Goal: Task Accomplishment & Management: Manage account settings

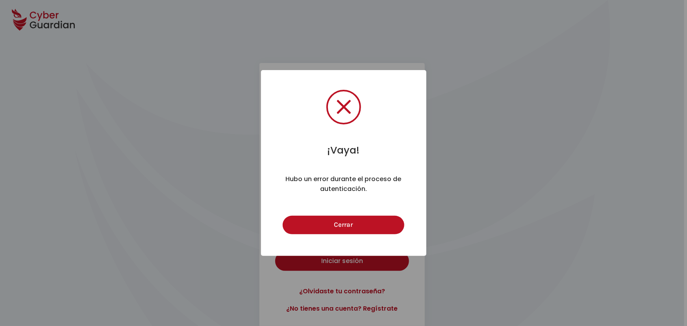
click at [345, 213] on div "Cerrar Cancel" at bounding box center [344, 224] width 126 height 22
click at [350, 219] on button "Cerrar" at bounding box center [344, 225] width 122 height 19
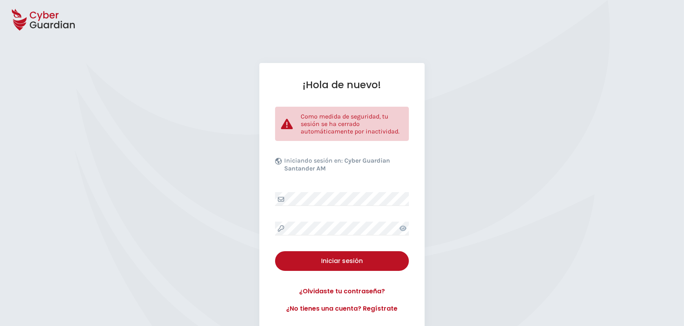
click at [401, 228] on icon at bounding box center [403, 228] width 7 height 6
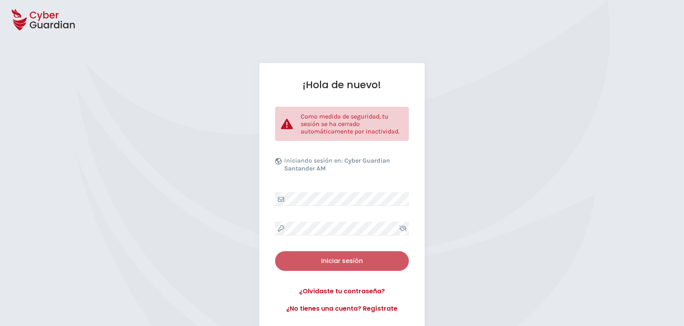
click at [333, 263] on div "Iniciar sesión" at bounding box center [342, 260] width 122 height 9
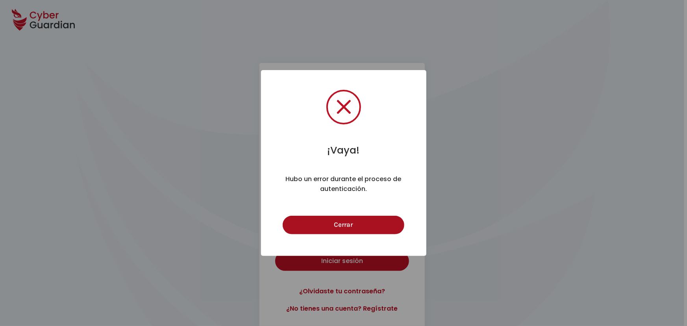
click at [347, 221] on button "Cerrar" at bounding box center [344, 225] width 122 height 19
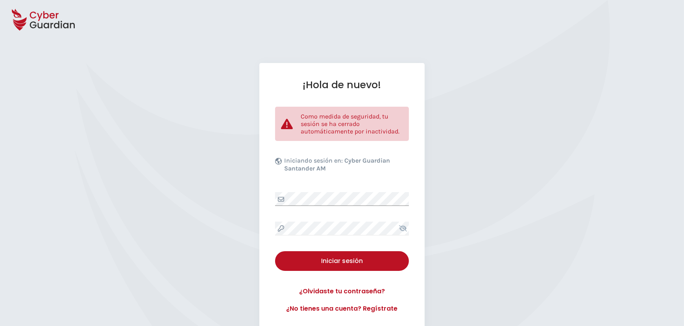
click at [239, 189] on div "¡Hola de nuevo! Como medida de seguridad, tu sesión se ha cerrado automáticamen…" at bounding box center [342, 196] width 684 height 266
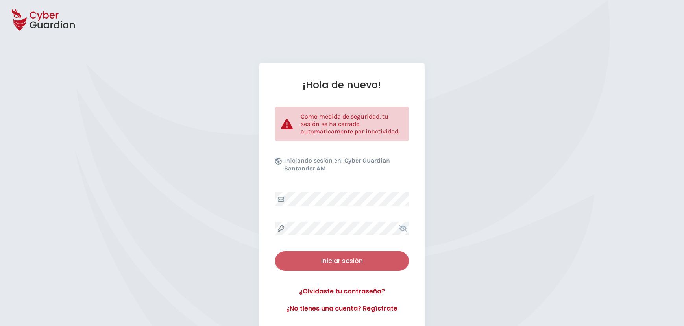
click at [339, 262] on div "Iniciar sesión" at bounding box center [342, 260] width 122 height 9
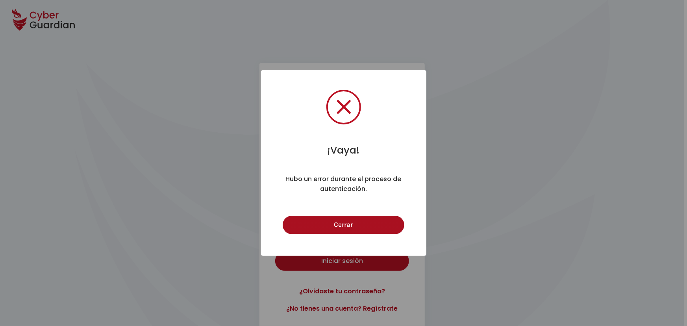
click at [352, 224] on button "Cerrar" at bounding box center [344, 225] width 122 height 19
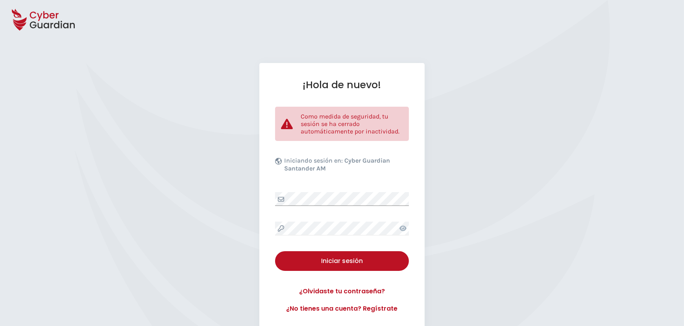
click at [242, 185] on div "¡Hola de nuevo! Como medida de seguridad, tu sesión se ha cerrado automáticamen…" at bounding box center [342, 196] width 684 height 266
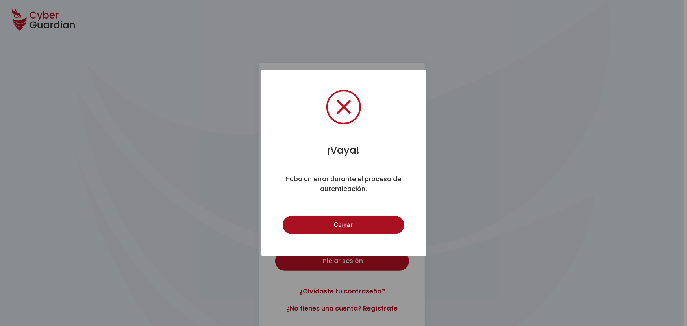
drag, startPoint x: 338, startPoint y: 222, endPoint x: 332, endPoint y: 217, distance: 8.4
click at [334, 218] on button "Cerrar" at bounding box center [344, 225] width 122 height 19
click at [346, 222] on button "Cerrar" at bounding box center [344, 225] width 122 height 19
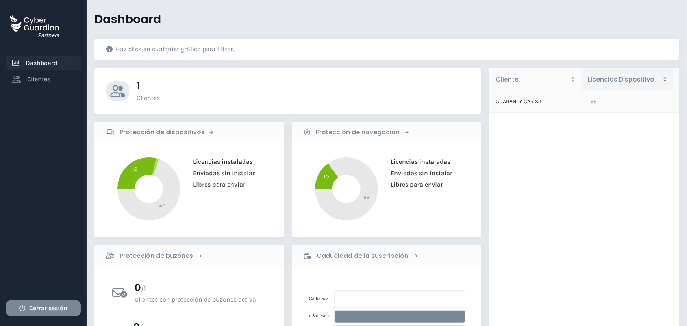
click at [510, 104] on td "GUARANTY CAR S.L" at bounding box center [536, 102] width 95 height 22
click at [513, 100] on td "GUARANTY CAR S.L" at bounding box center [536, 102] width 95 height 22
drag, startPoint x: 52, startPoint y: 79, endPoint x: 56, endPoint y: 86, distance: 8.5
click at [52, 80] on link "Clientes" at bounding box center [43, 79] width 75 height 14
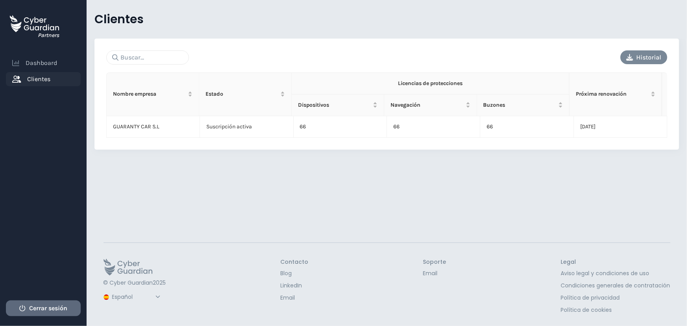
click at [48, 313] on button "Cerrar sesión" at bounding box center [43, 308] width 75 height 16
